Goal: Communication & Community: Answer question/provide support

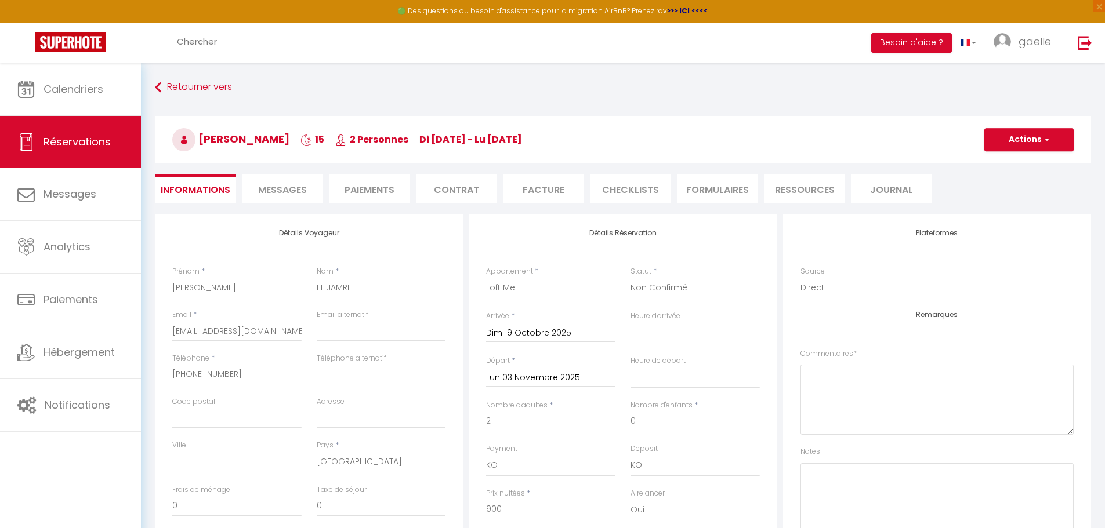
select select "21103"
select select "2"
select select
select select "10"
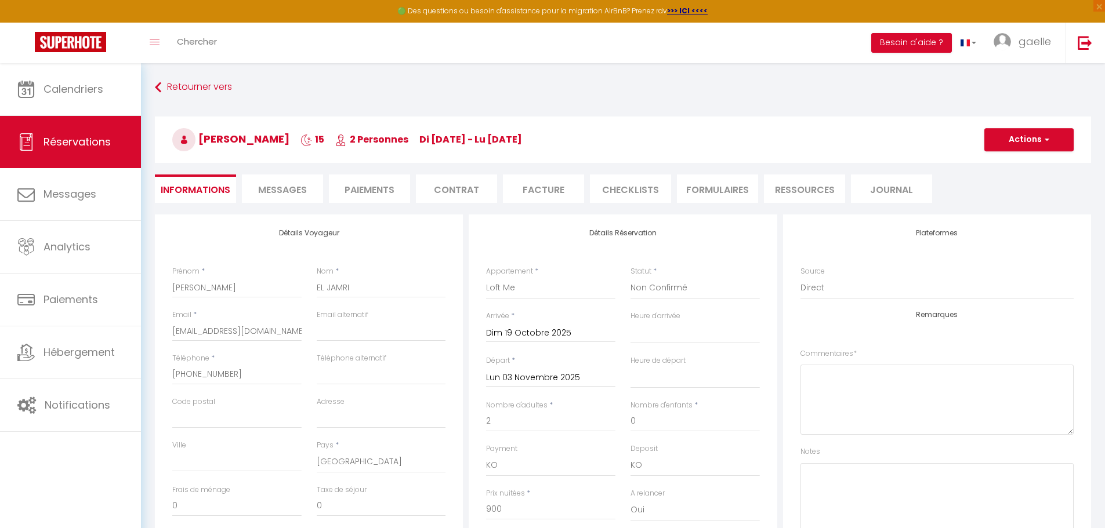
select select "14"
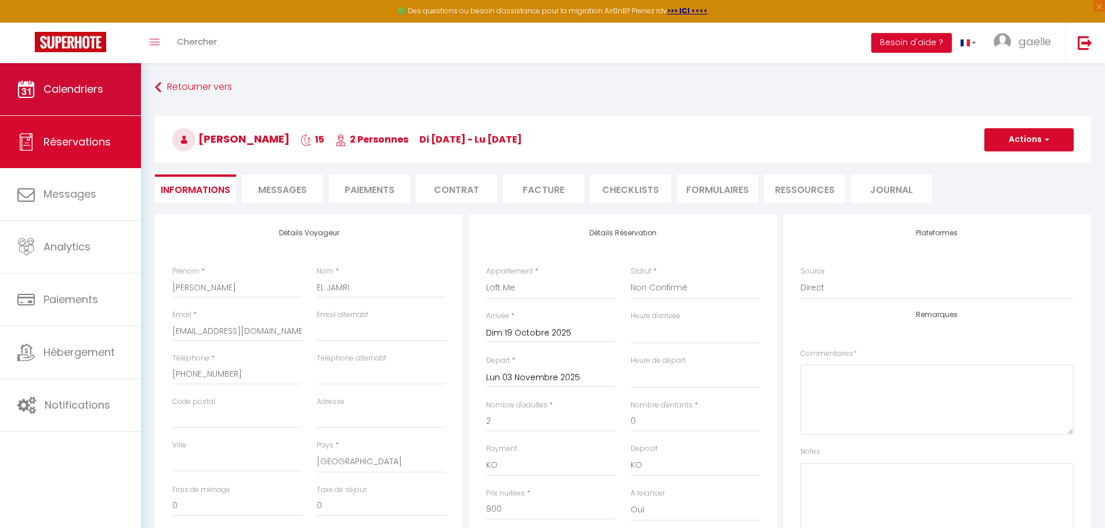
scroll to position [99, 0]
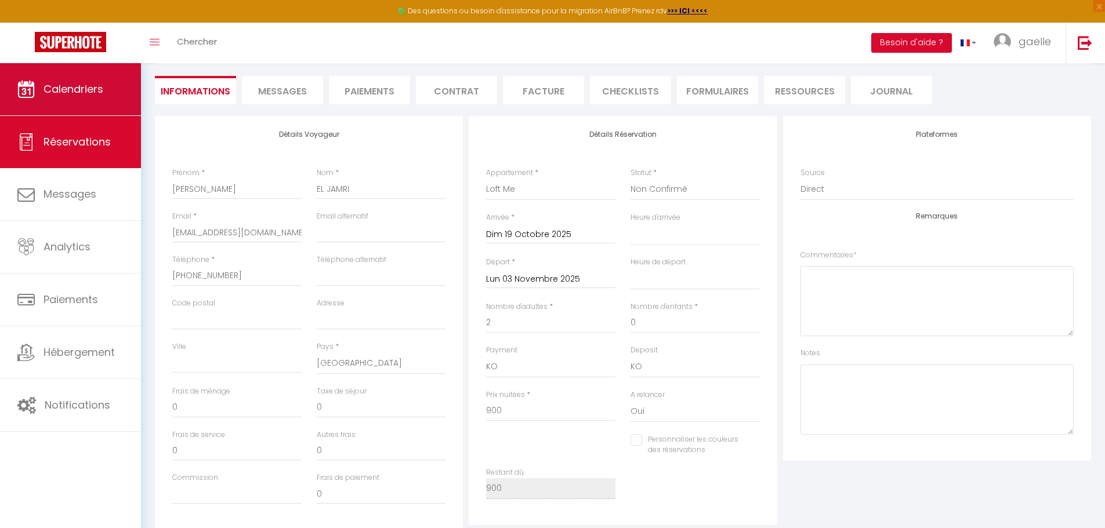
select select
checkbox input "false"
click at [78, 88] on span "Calendriers" at bounding box center [73, 89] width 60 height 14
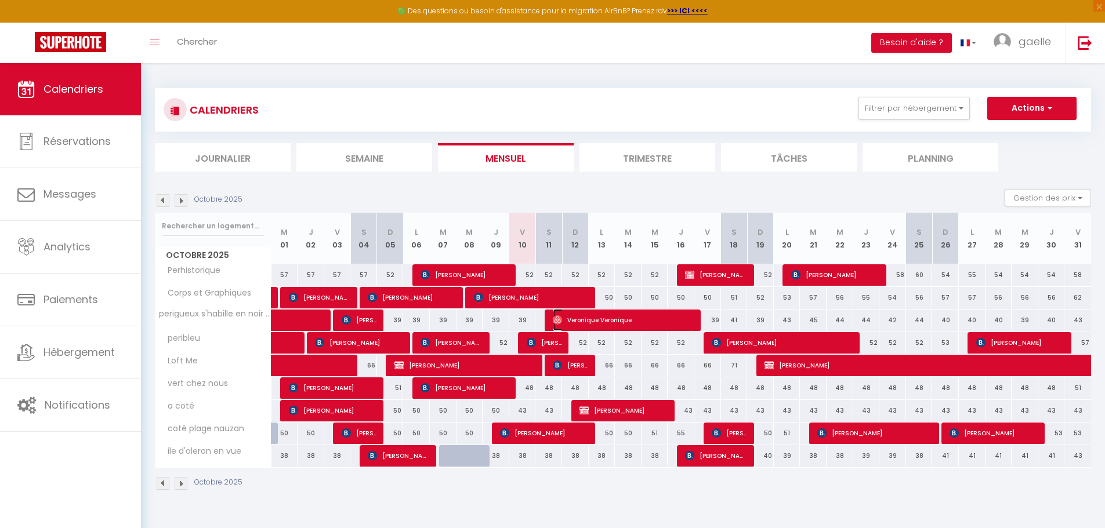
click at [622, 322] on span "Veronique Veronique" at bounding box center [624, 320] width 142 height 22
select select "OK"
select select "0"
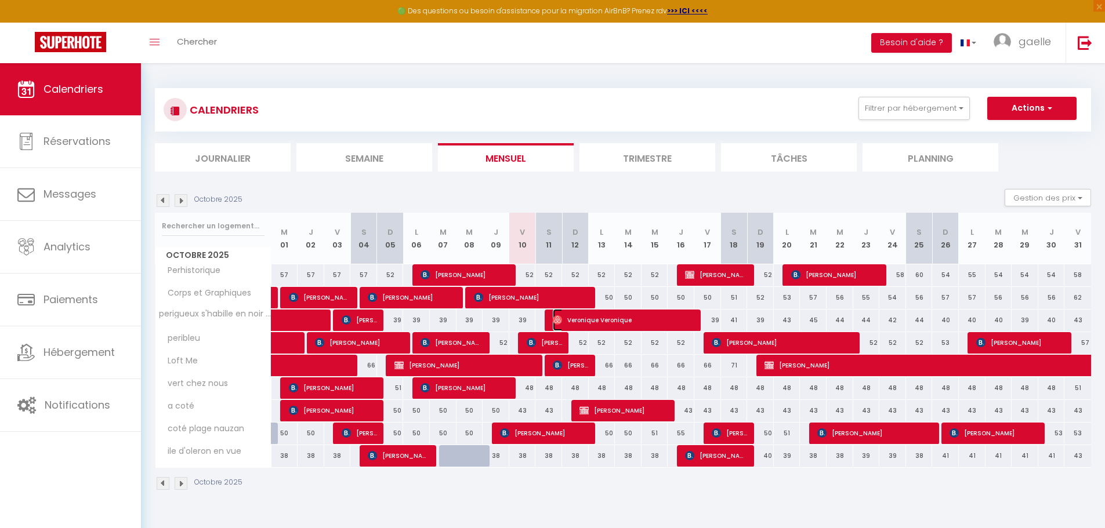
select select "1"
select select
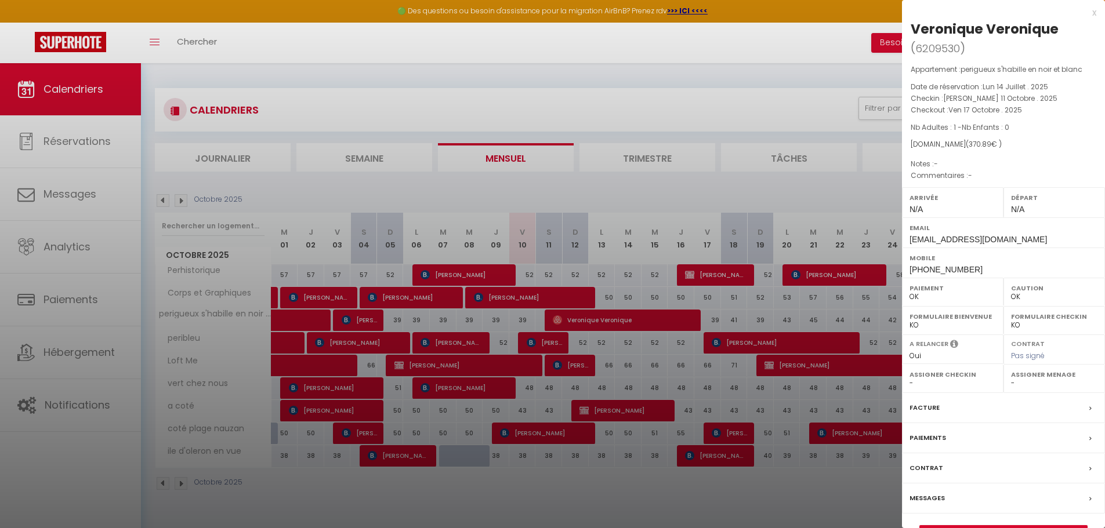
click at [934, 496] on label "Messages" at bounding box center [926, 498] width 35 height 12
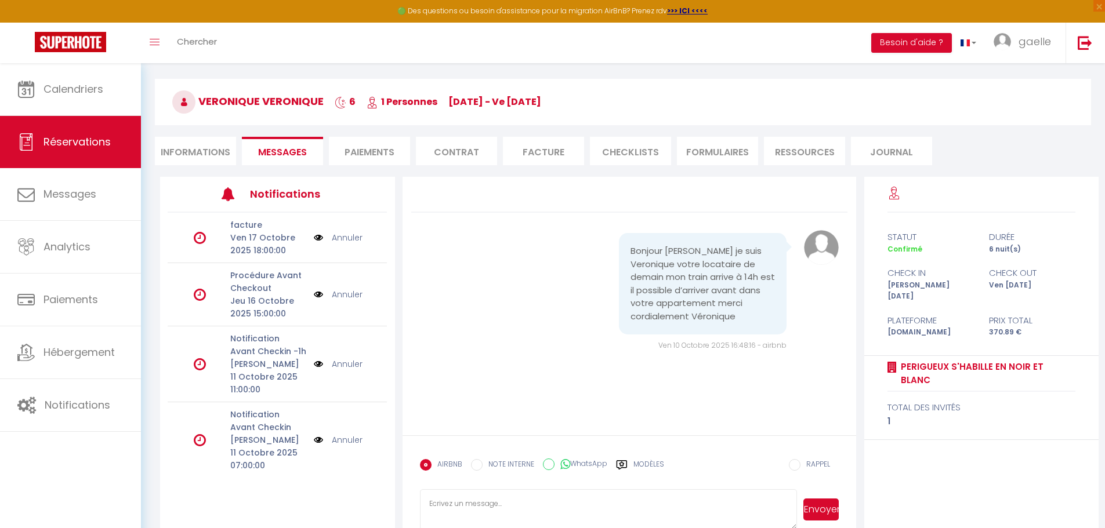
scroll to position [63, 0]
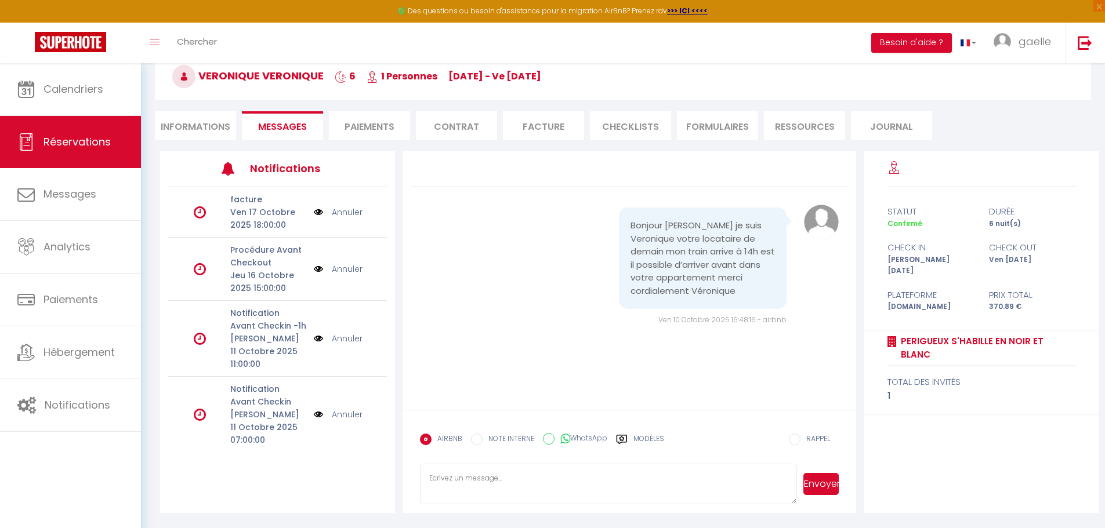
click at [484, 484] on textarea at bounding box center [608, 484] width 377 height 41
type textarea "bonjour oui ce sera possible à partir de 15h."
click at [823, 485] on button "Envoyer" at bounding box center [820, 484] width 35 height 22
